Goal: Obtain resource: Obtain resource

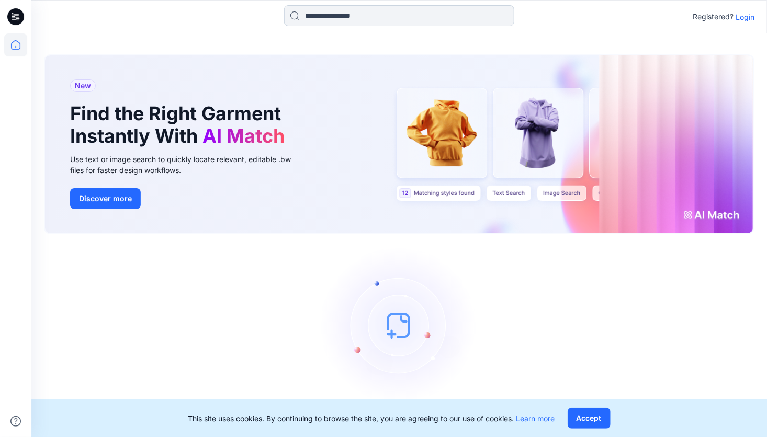
click at [379, 18] on input at bounding box center [399, 15] width 230 height 21
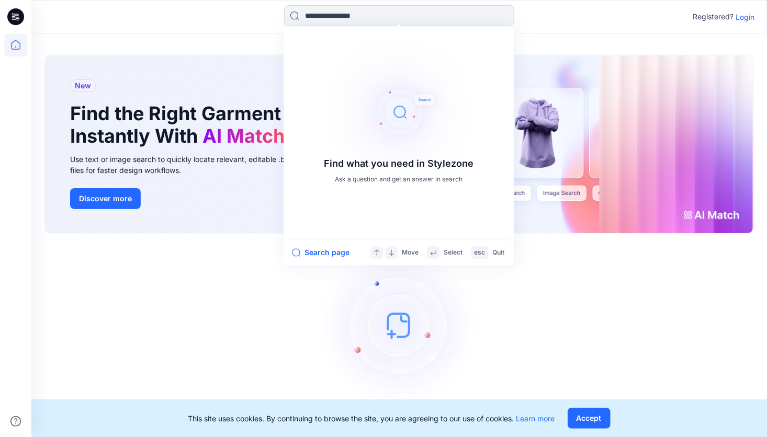
click at [108, 22] on div at bounding box center [123, 16] width 184 height 23
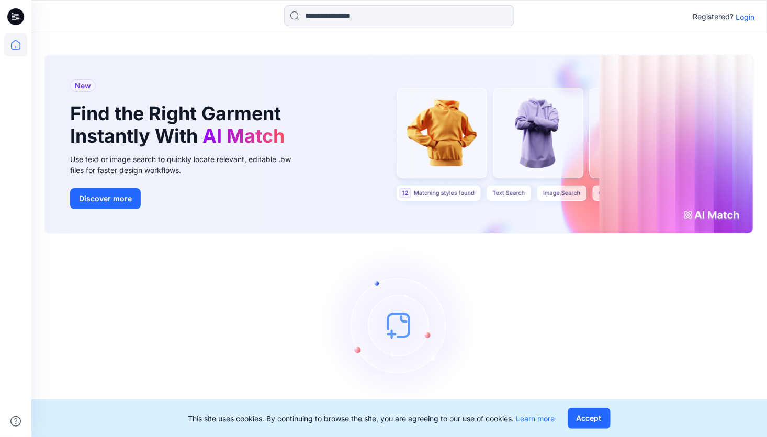
scroll to position [10, 0]
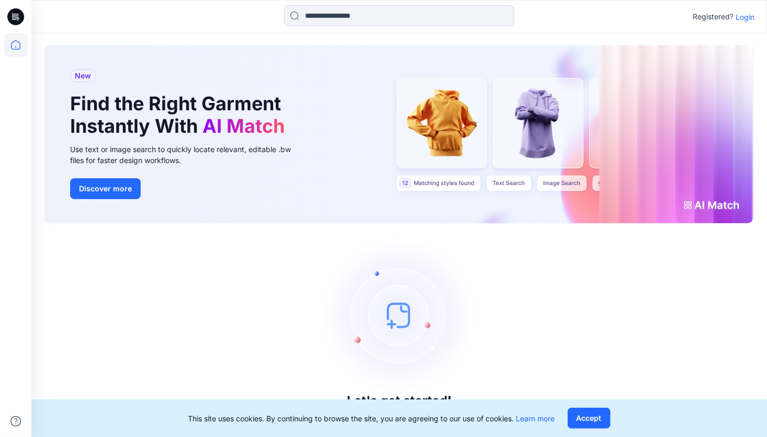
click at [744, 21] on p "Login" at bounding box center [744, 17] width 19 height 11
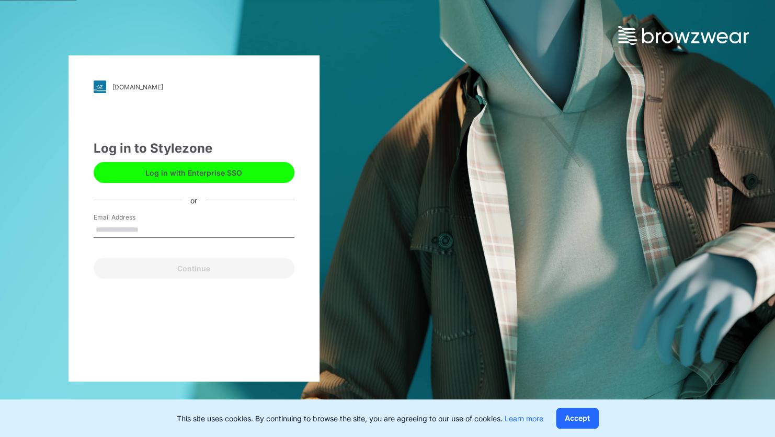
click at [134, 227] on input "Email Address" at bounding box center [194, 230] width 201 height 16
type input "*"
click at [197, 270] on div "Continue" at bounding box center [194, 266] width 201 height 25
click at [129, 226] on input "********" at bounding box center [194, 230] width 201 height 16
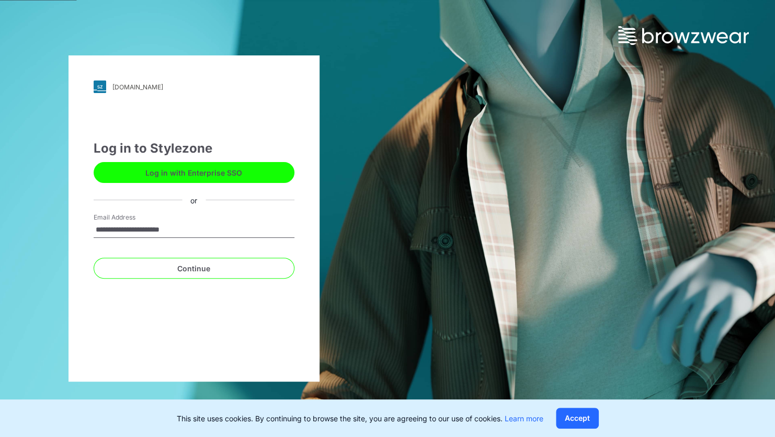
type input "**********"
click at [201, 311] on div "**********" at bounding box center [193, 218] width 251 height 326
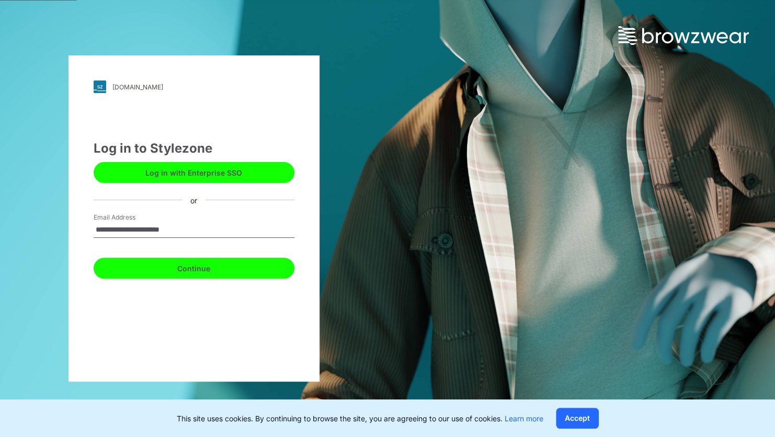
click at [204, 272] on button "Continue" at bounding box center [194, 268] width 201 height 21
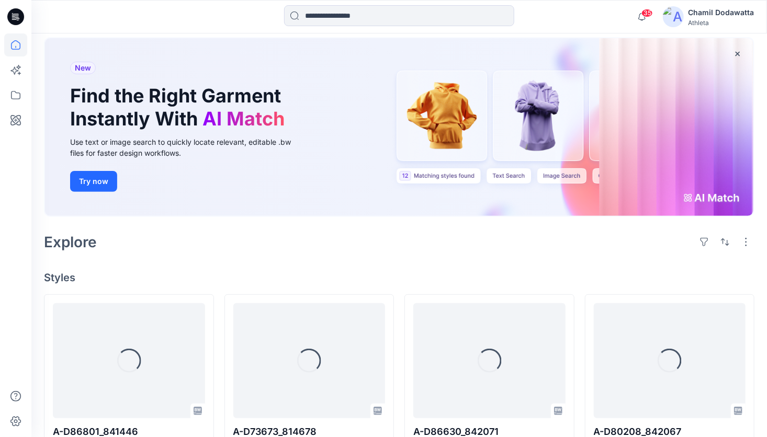
scroll to position [52, 0]
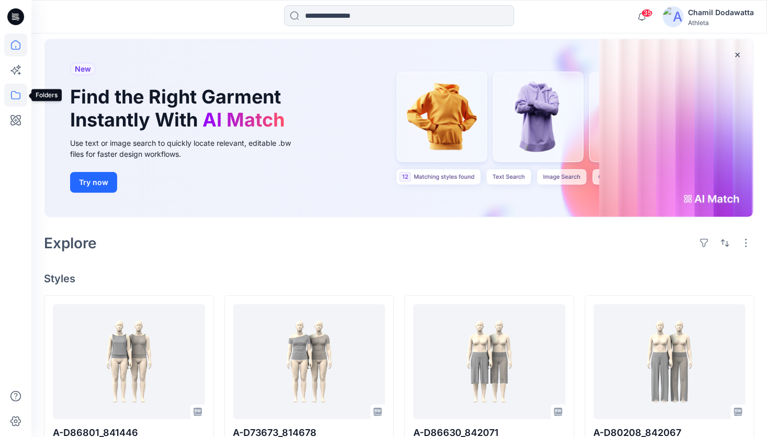
click at [14, 93] on icon at bounding box center [15, 95] width 23 height 23
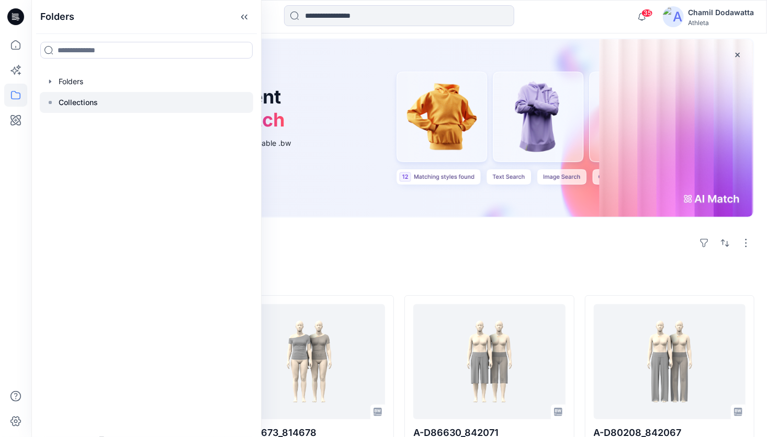
click at [51, 102] on rect at bounding box center [50, 102] width 3 height 3
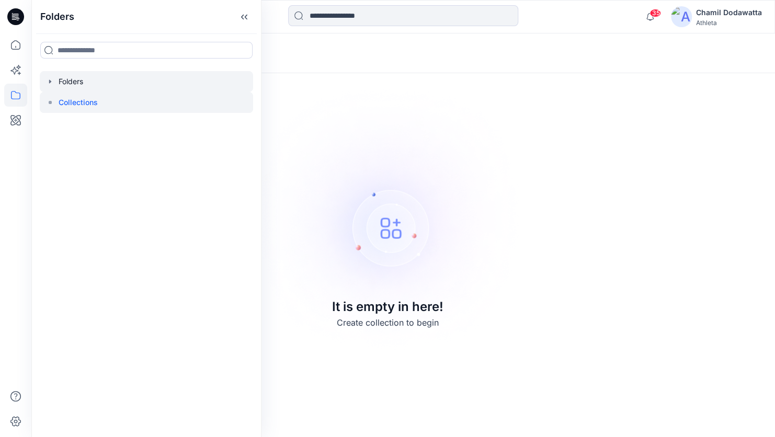
click at [51, 81] on icon "button" at bounding box center [50, 81] width 2 height 4
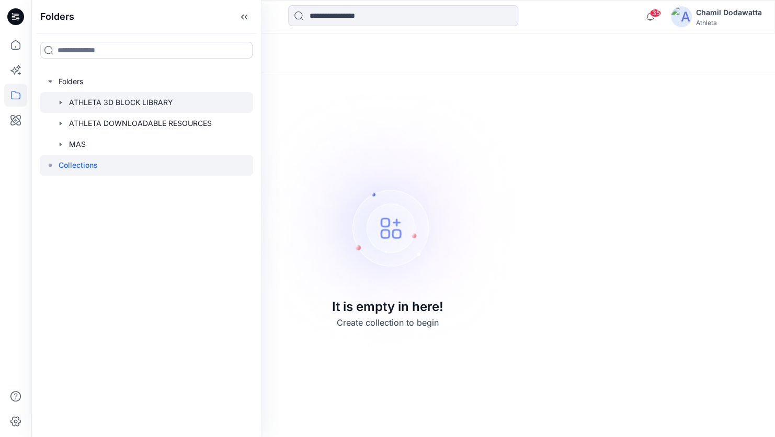
click at [128, 102] on div at bounding box center [146, 102] width 213 height 21
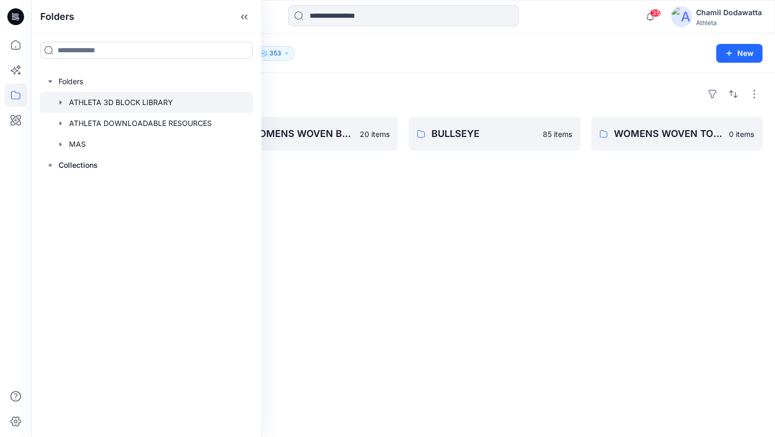
click at [305, 87] on div "Folders" at bounding box center [403, 94] width 718 height 17
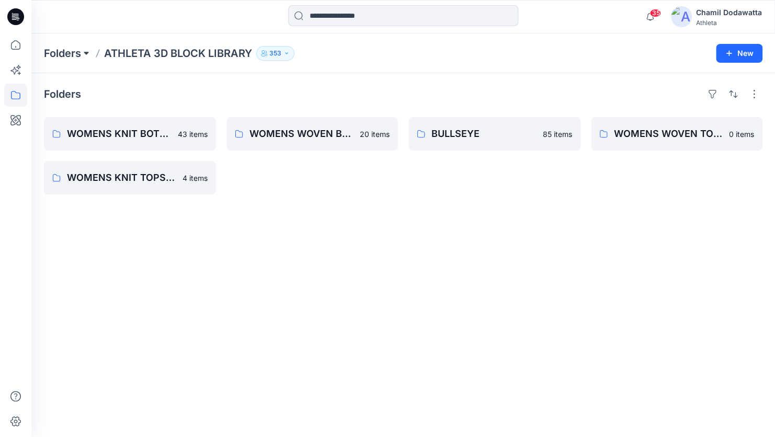
click at [82, 53] on button at bounding box center [86, 53] width 10 height 15
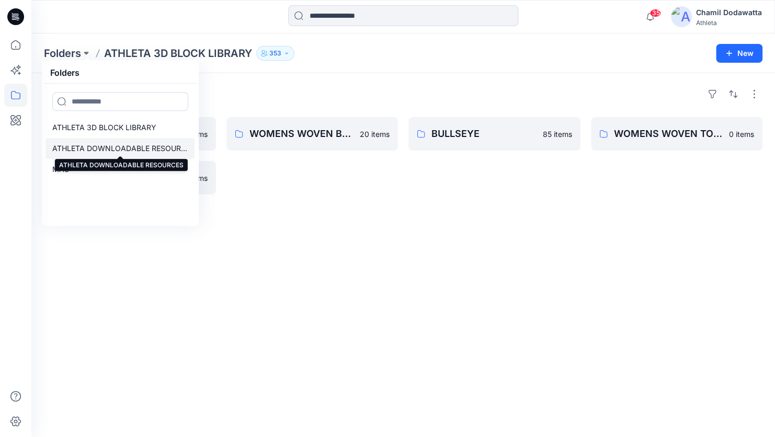
click at [98, 147] on p "ATHLETA DOWNLOADABLE RESOURCES" at bounding box center [120, 148] width 136 height 13
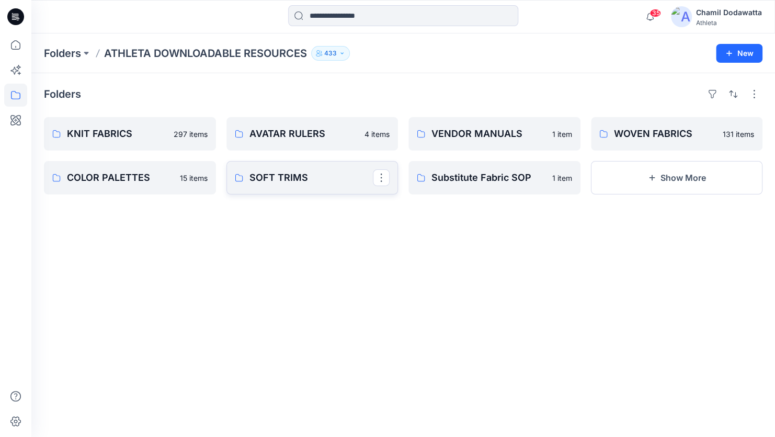
click at [298, 182] on p "SOFT TRIMS" at bounding box center [311, 177] width 124 height 15
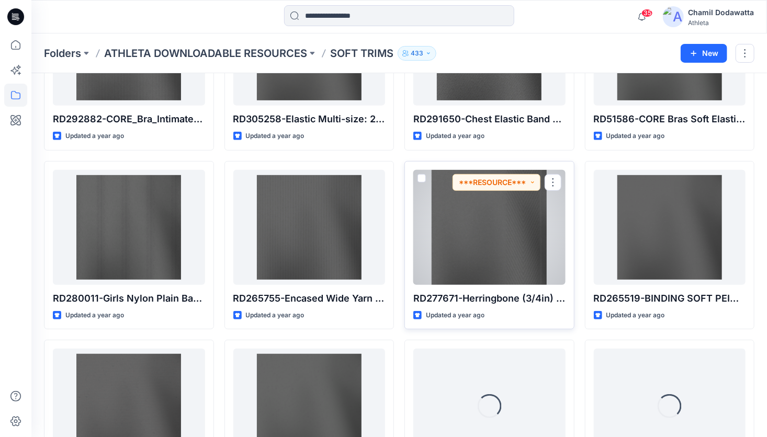
scroll to position [157, 0]
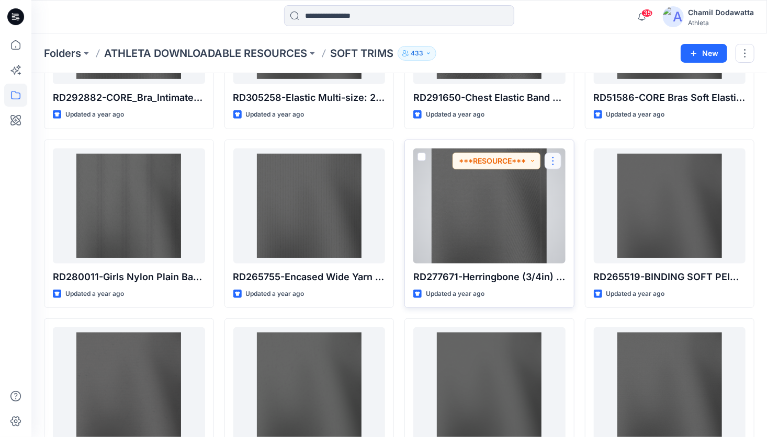
click at [552, 163] on button "button" at bounding box center [552, 161] width 17 height 17
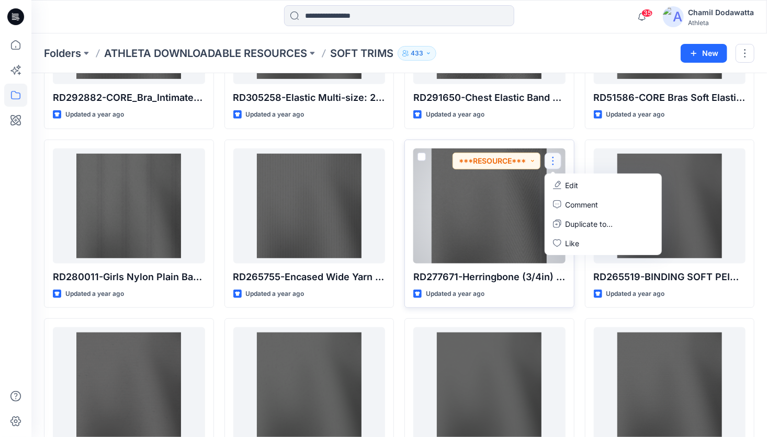
click at [551, 159] on button "button" at bounding box center [552, 161] width 17 height 17
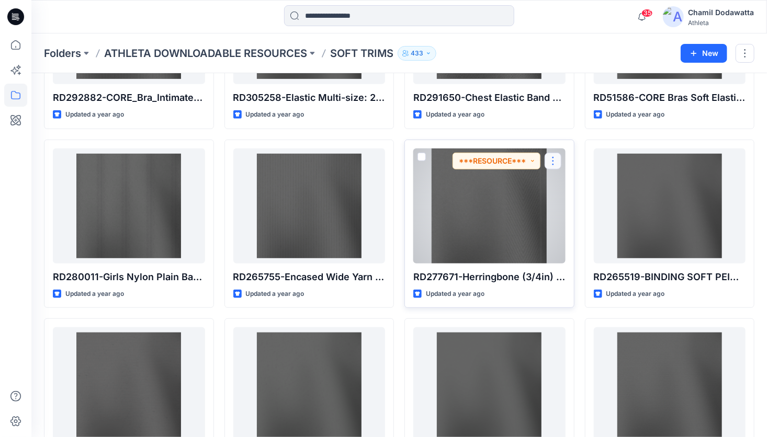
click at [551, 159] on button "button" at bounding box center [552, 161] width 17 height 17
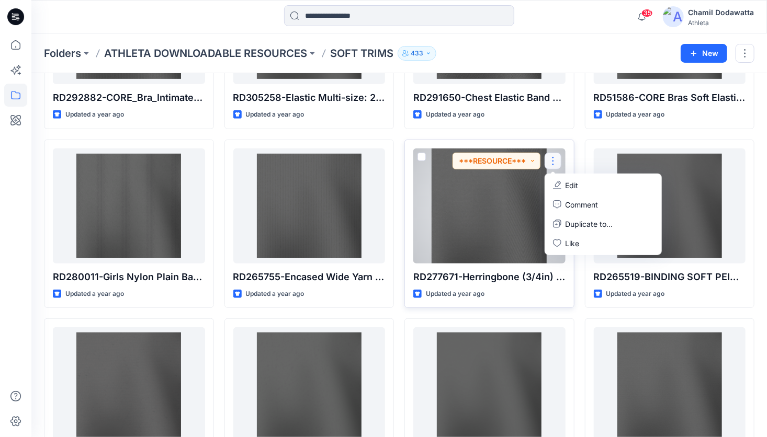
click at [508, 210] on div at bounding box center [489, 205] width 152 height 115
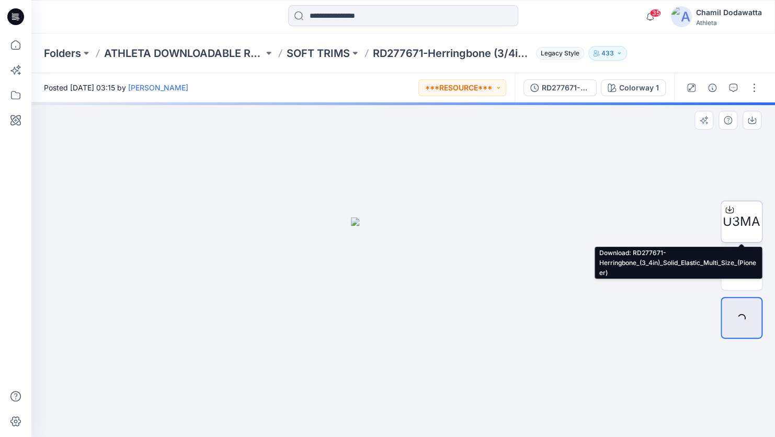
click at [728, 209] on icon at bounding box center [729, 208] width 4 height 5
